Goal: Task Accomplishment & Management: Manage account settings

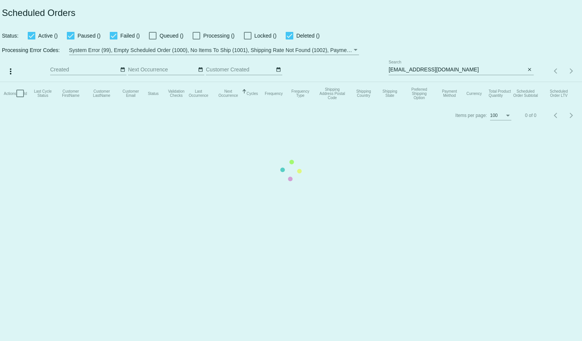
click at [414, 82] on mat-table "Actions Id Last Cycle Status Customer FirstName Customer LastName Customer Emai…" at bounding box center [291, 93] width 582 height 23
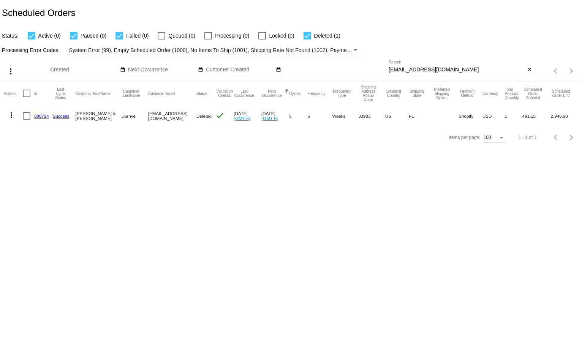
click at [411, 69] on input "mdurnye@gmail.com" at bounding box center [457, 70] width 137 height 6
paste input "rogerprimicias1"
click at [423, 47] on div "Processing Error Codes: System Error (99), Empty Scheduled Order (1000), No Ite…" at bounding box center [291, 47] width 582 height 15
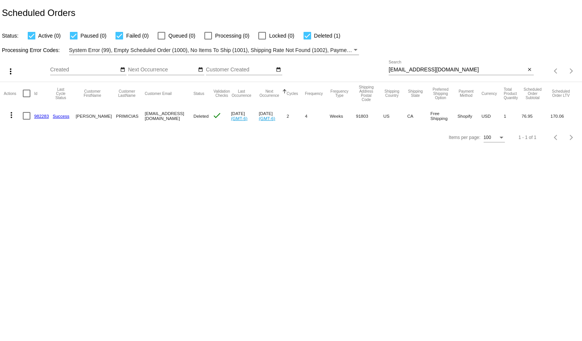
click at [398, 68] on input "rogerprimicias1@gmail.com" at bounding box center [457, 70] width 137 height 6
paste input "maleleiga.chavez@pompaprogram"
type input "maleleiga.chavez@pompaprogram.com"
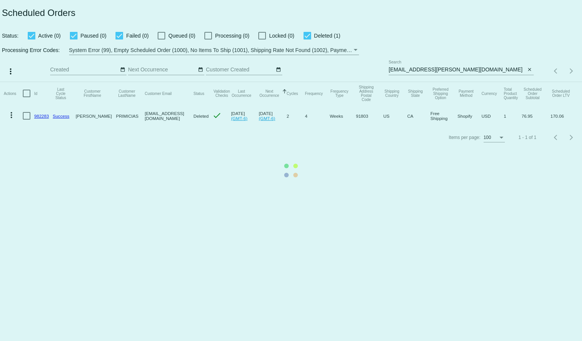
click at [399, 82] on mat-table "Actions Id Last Cycle Status Customer FirstName Customer LastName Customer Emai…" at bounding box center [291, 104] width 582 height 45
